Goal: Task Accomplishment & Management: Use online tool/utility

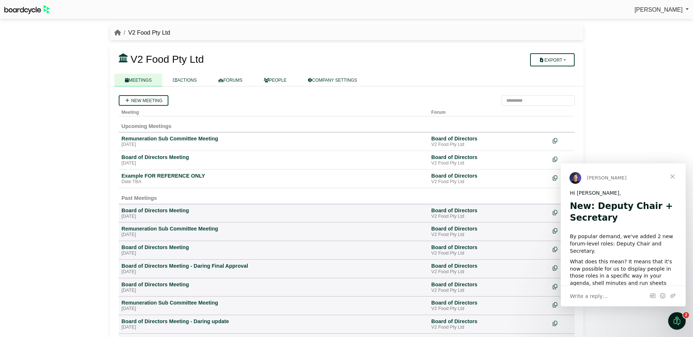
click at [674, 178] on span "Close" at bounding box center [672, 177] width 26 height 26
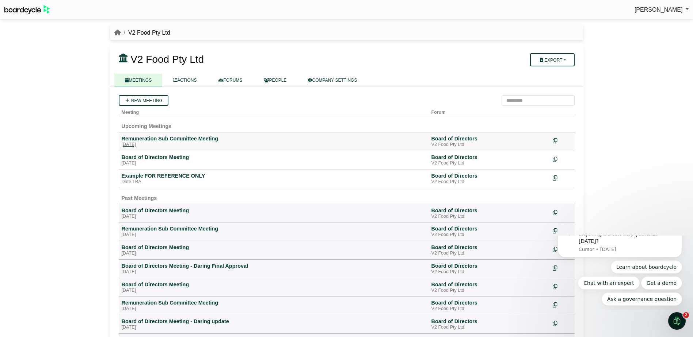
click at [188, 139] on div "Remuneration Sub Committee Meeting" at bounding box center [274, 139] width 304 height 7
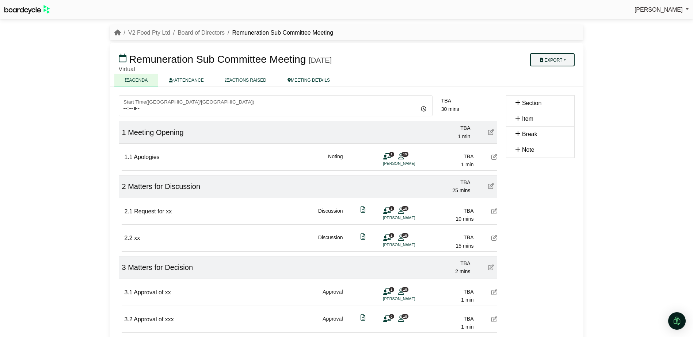
click at [564, 62] on button "Export" at bounding box center [552, 59] width 44 height 13
click at [556, 91] on link "Shell Minutes" at bounding box center [562, 94] width 64 height 11
